Goal: Check status

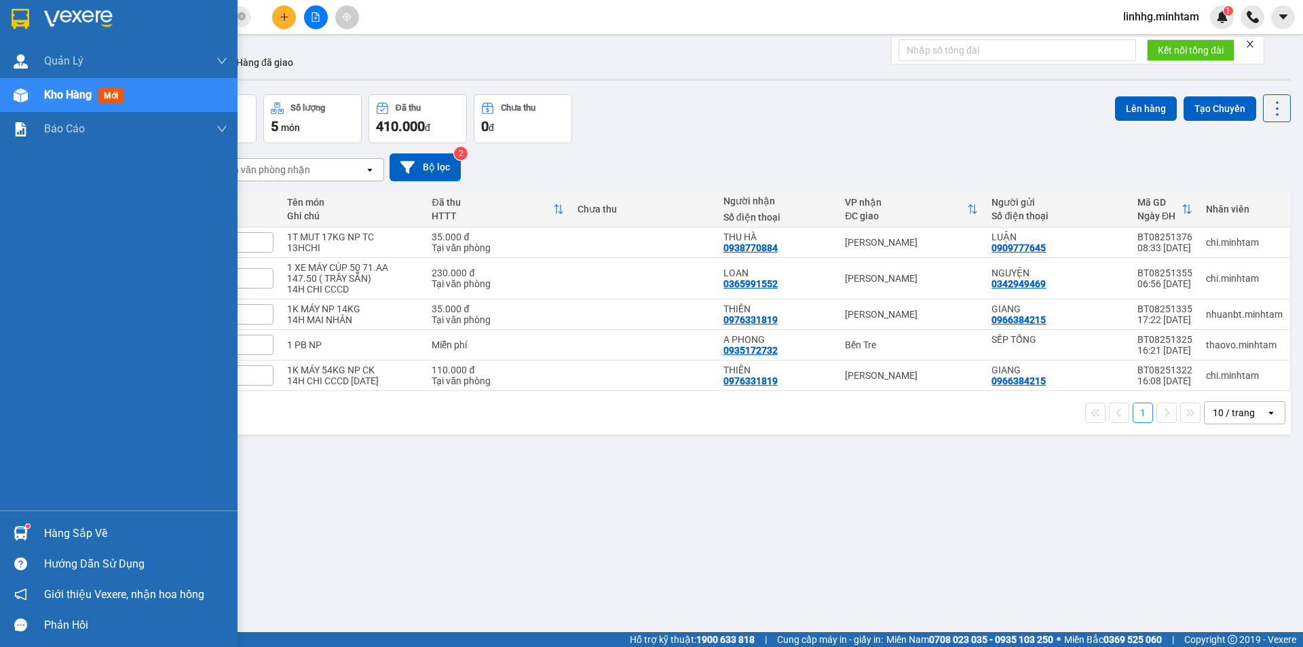
click at [52, 535] on div "Hàng sắp về" at bounding box center [135, 533] width 183 height 20
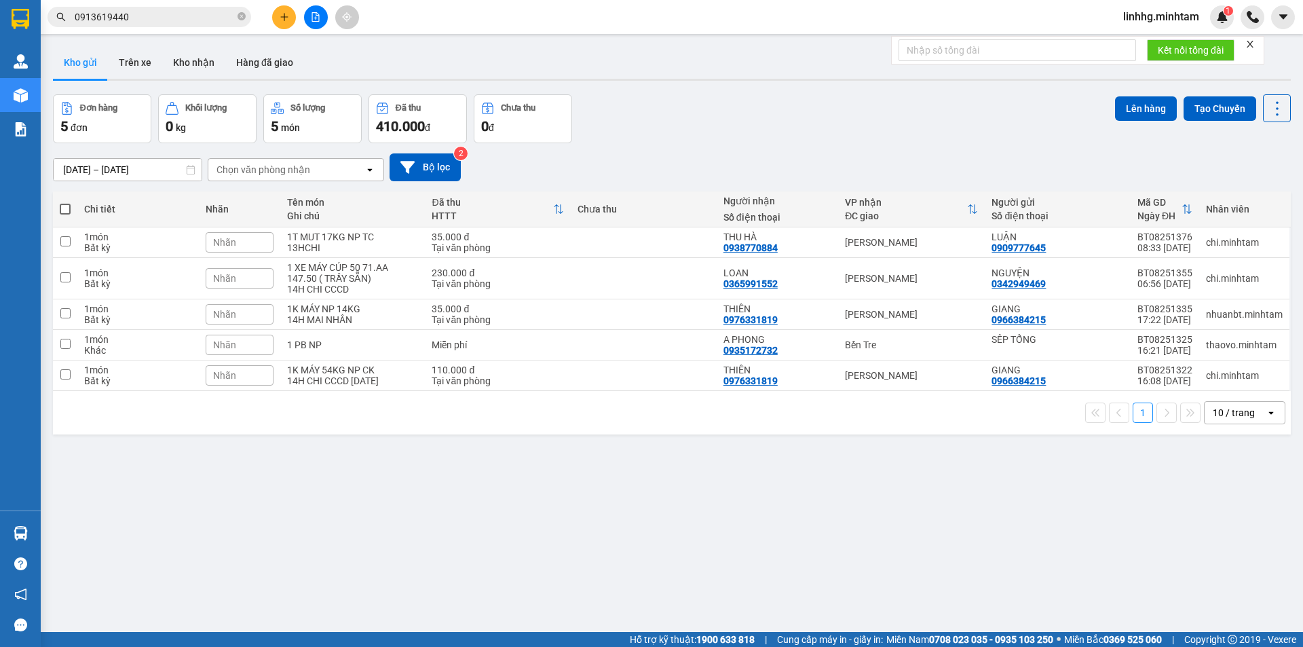
click at [753, 543] on section "Kết quả tìm kiếm ( 4 ) Bộ lọc Mã ĐH Trạng thái Món hàng Tổng cước Chưa cước Nhã…" at bounding box center [651, 323] width 1303 height 647
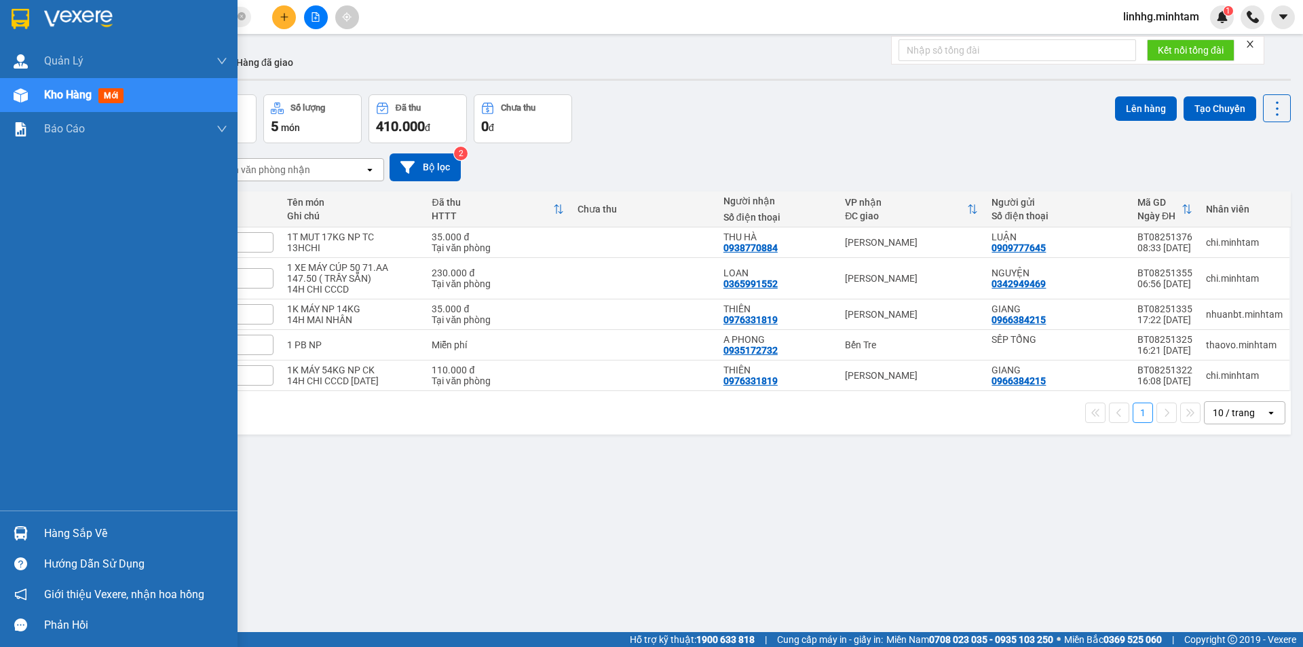
click at [127, 533] on div "Hàng sắp về" at bounding box center [135, 533] width 183 height 20
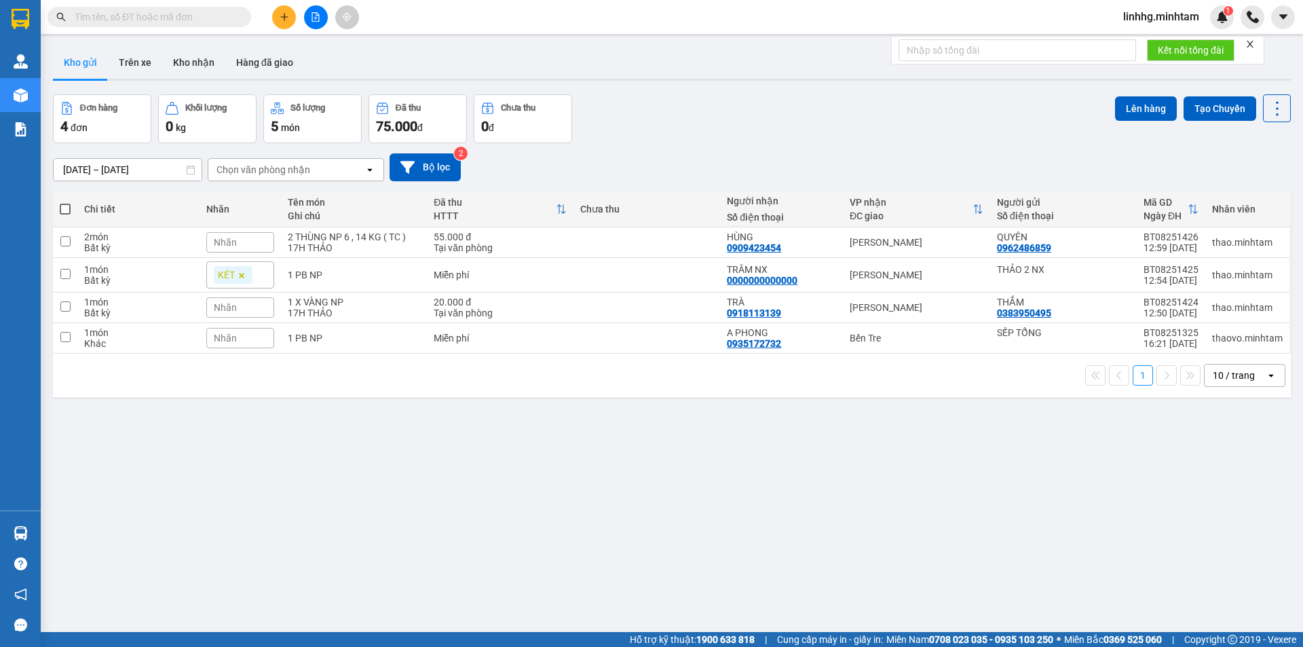
click at [98, 533] on div "ver 1.8.137 Kho gửi Trên xe Kho nhận Hàng đã giao Đơn hàng 4 đơn Khối lượng 0 k…" at bounding box center [671, 364] width 1248 height 647
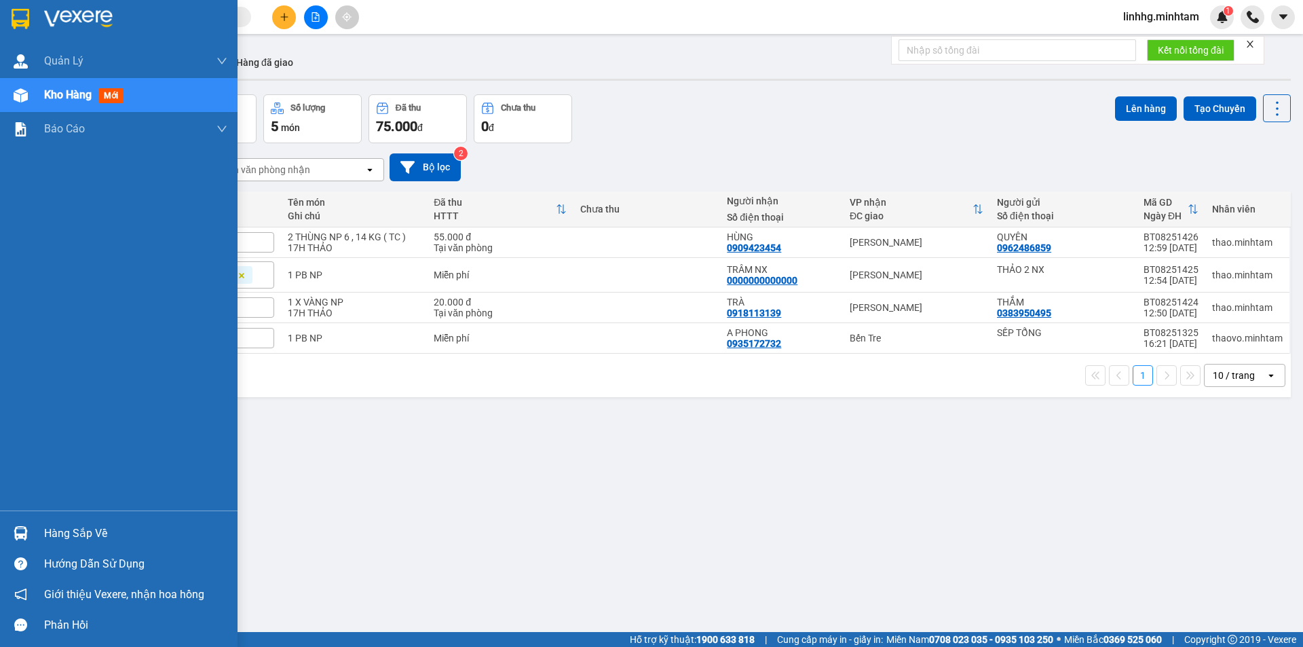
click at [101, 540] on div "Hàng sắp về" at bounding box center [135, 533] width 183 height 20
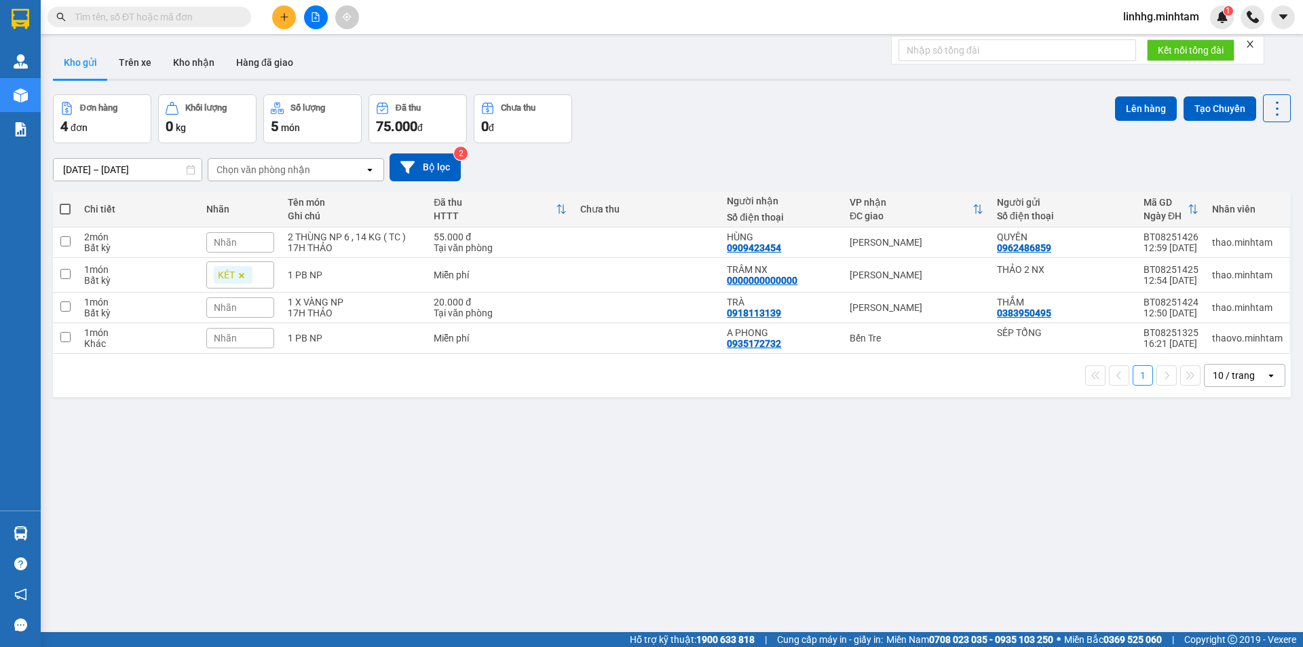
click at [639, 566] on section "Kết quả tìm kiếm ( 0 ) Bộ lọc No Data linhhg.minhtam 1 Quản Lý Quản lý giao nhậ…" at bounding box center [651, 323] width 1303 height 647
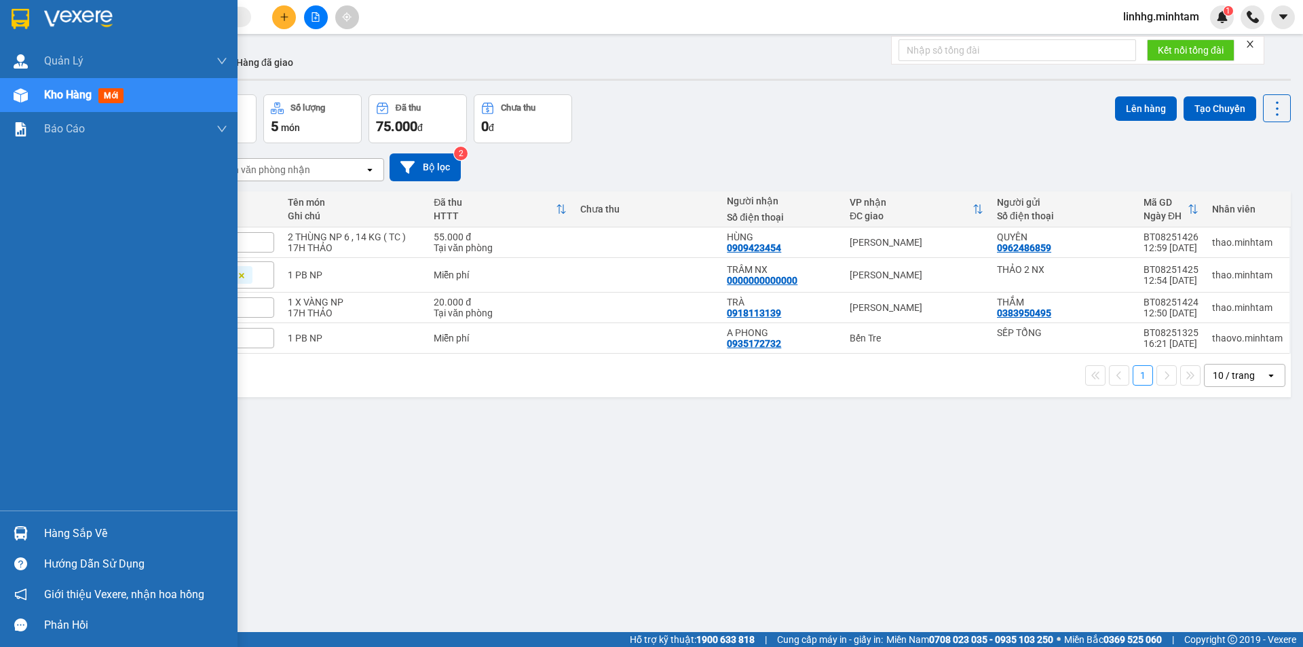
click at [69, 533] on div "Hàng sắp về" at bounding box center [135, 533] width 183 height 20
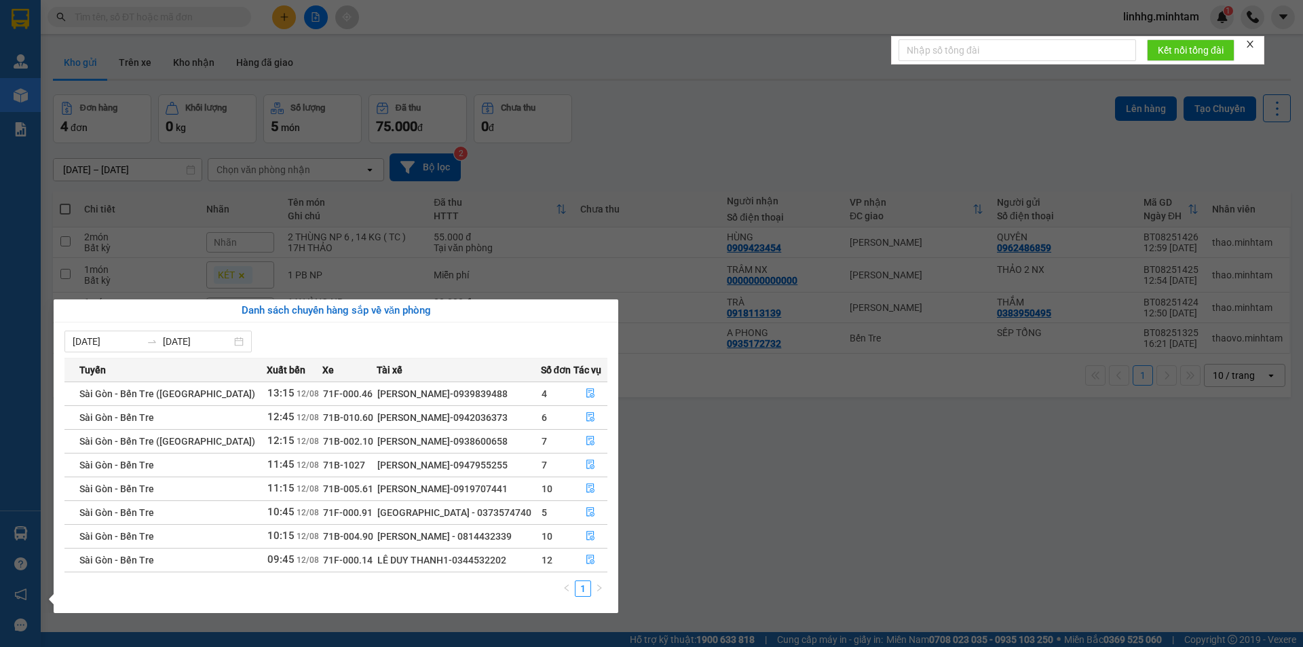
click at [710, 552] on section "Kết quả tìm kiếm ( 0 ) Bộ lọc No Data linhhg.minhtam 1 Quản Lý Quản lý giao nhậ…" at bounding box center [651, 323] width 1303 height 647
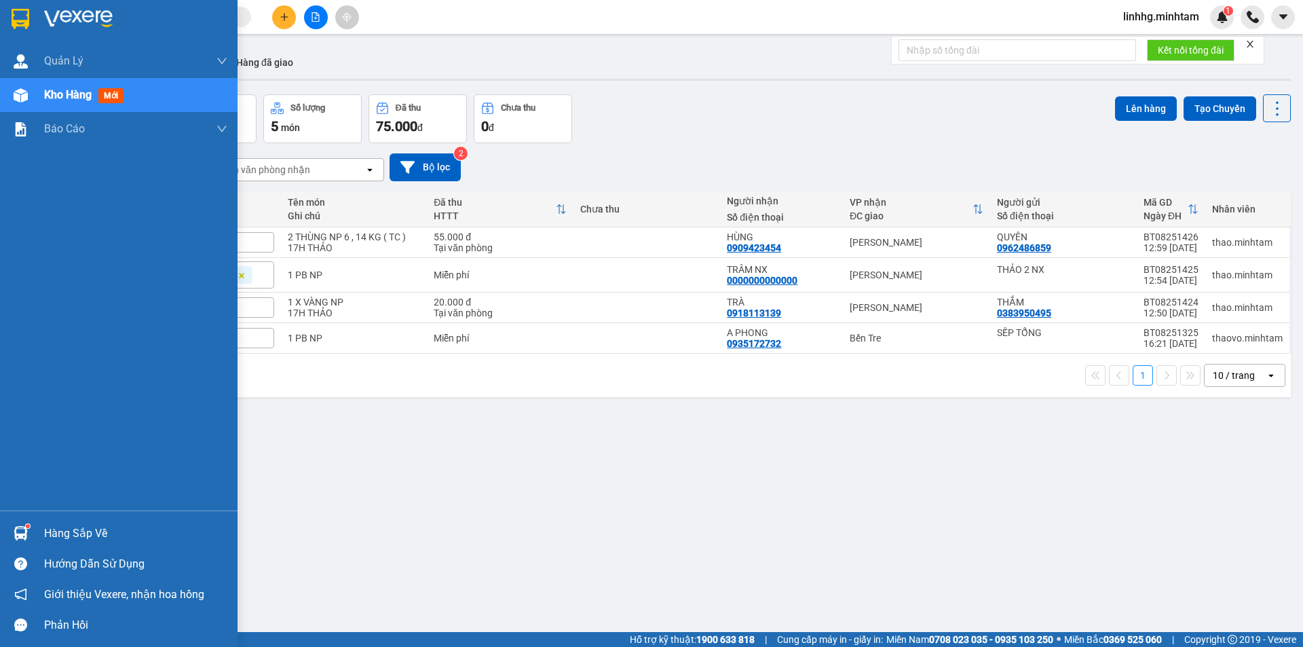
click at [79, 533] on div "Hàng sắp về" at bounding box center [135, 533] width 183 height 20
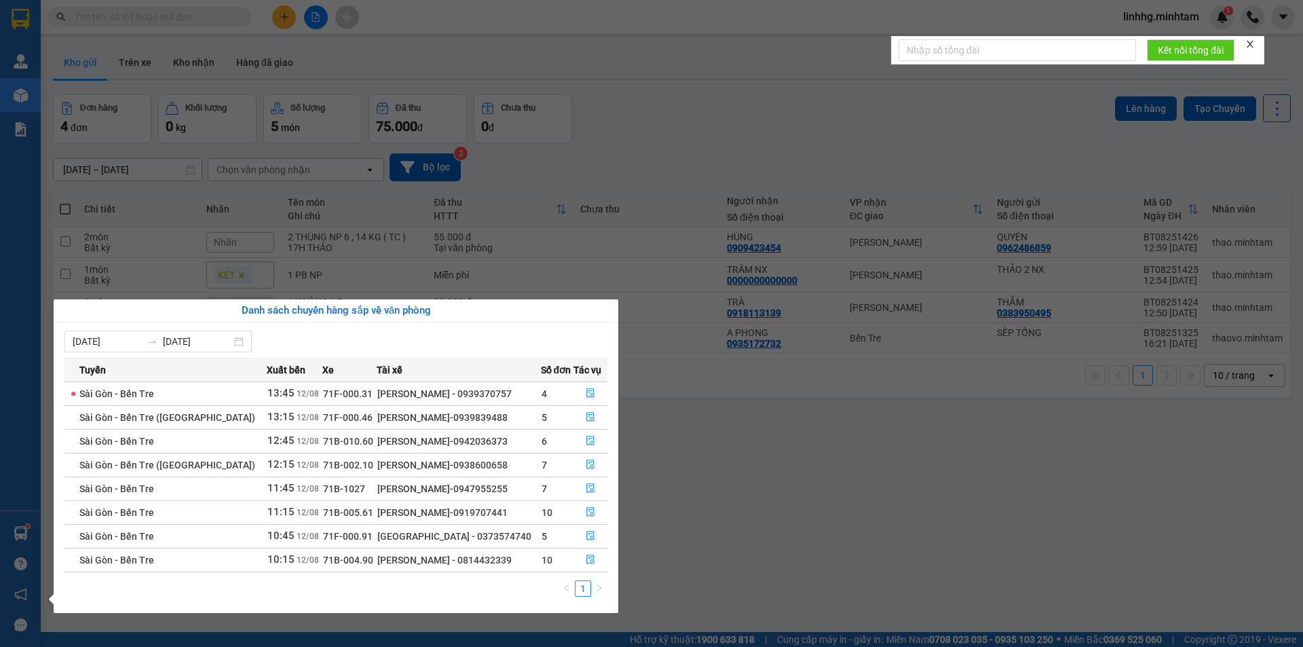
click at [722, 516] on section "Kết quả tìm kiếm ( 0 ) Bộ lọc No Data linhhg.minhtam 1 Quản Lý Quản lý giao nhậ…" at bounding box center [651, 323] width 1303 height 647
